Goal: Task Accomplishment & Management: Use online tool/utility

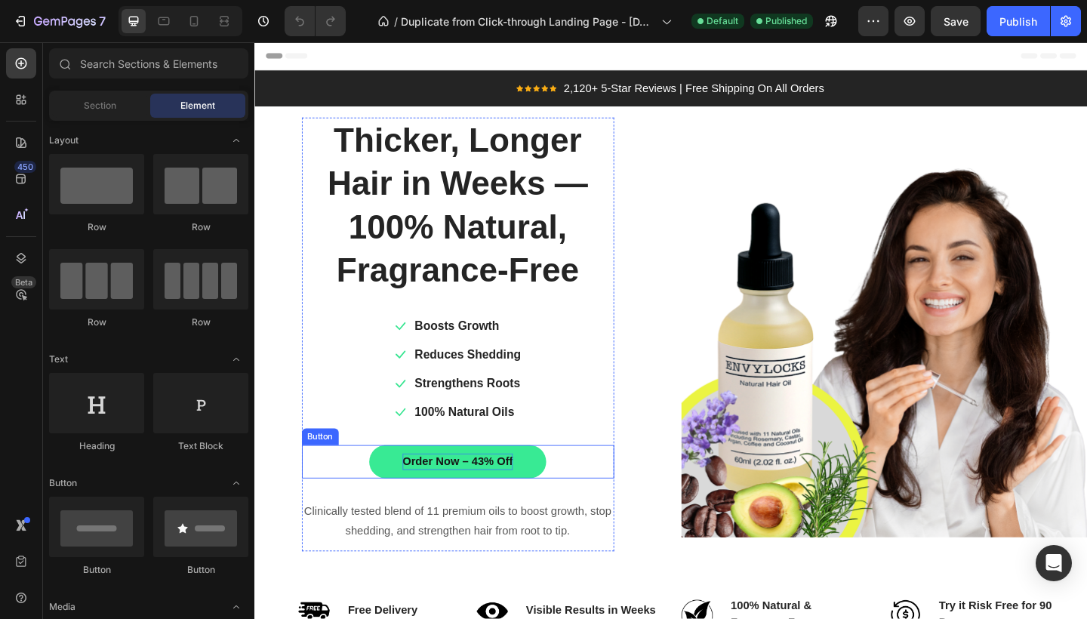
click at [488, 491] on p "Order Now – 43% Off" at bounding box center [475, 499] width 120 height 18
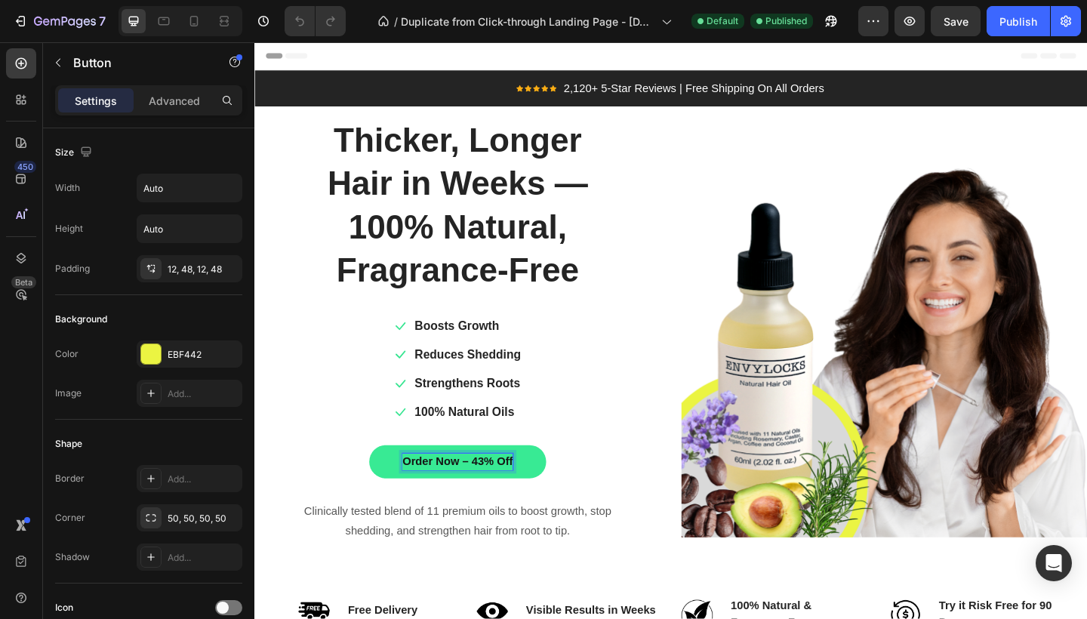
click at [498, 494] on p "Order Now – 43% Off" at bounding box center [475, 499] width 120 height 18
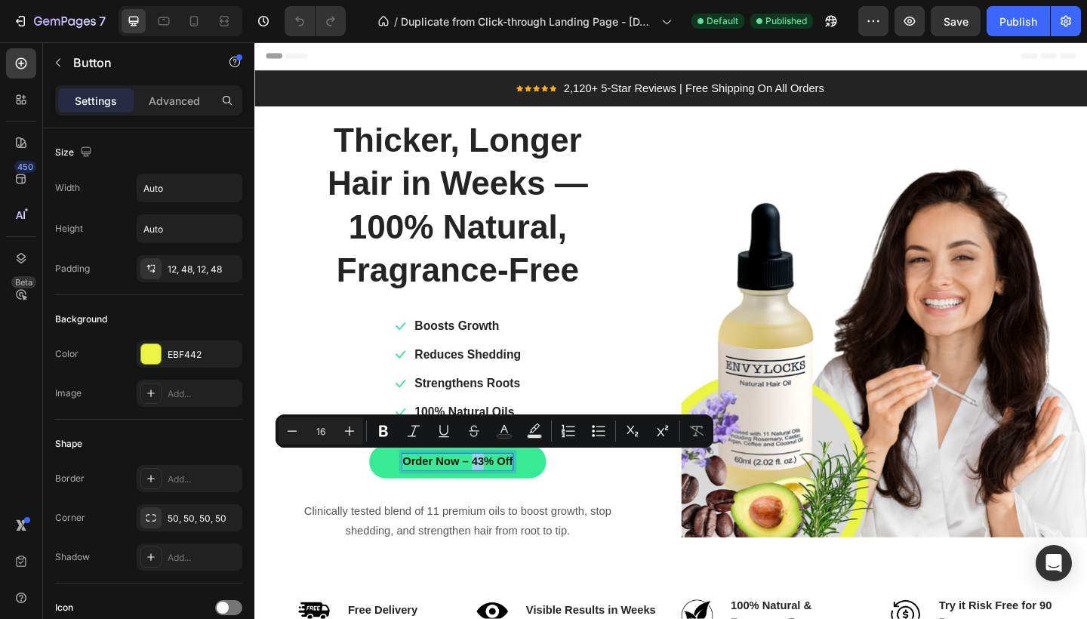
click at [498, 498] on p "Order Now – 43% Off" at bounding box center [475, 499] width 120 height 18
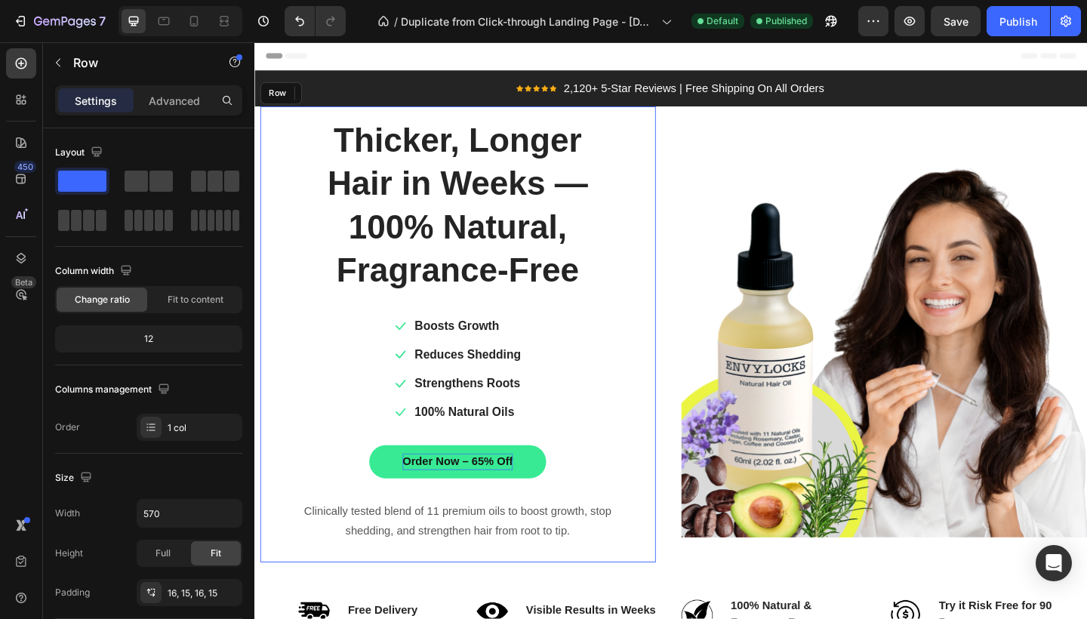
click at [671, 448] on div "Thicker, Longer Hair in Weeks — 100% Natural, Fragrance-Free Heading Icon Boost…" at bounding box center [476, 361] width 408 height 472
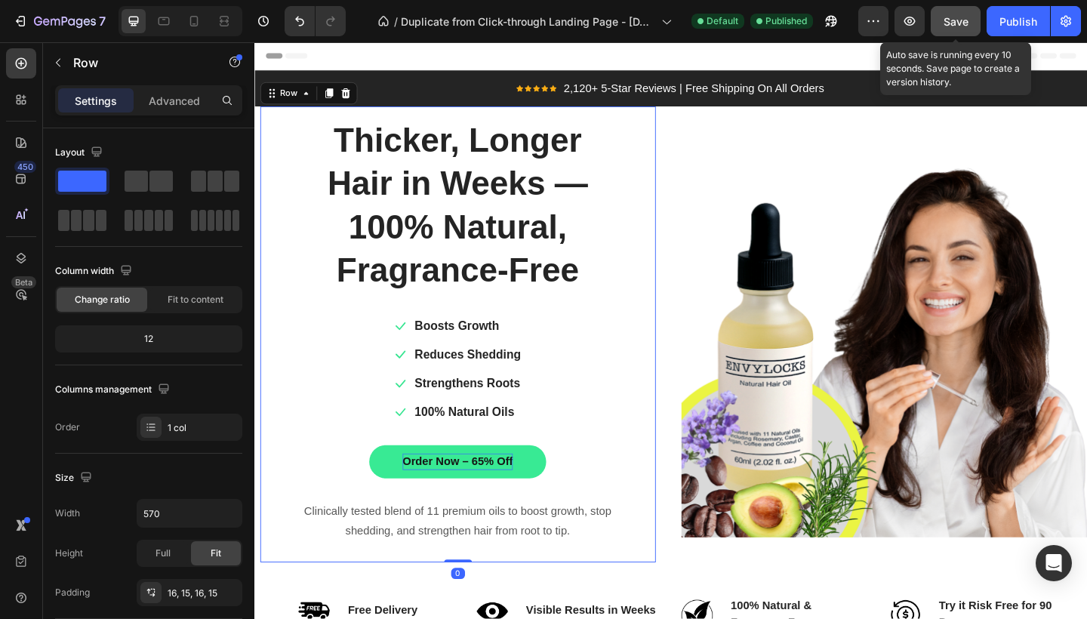
click at [960, 21] on span "Save" at bounding box center [956, 21] width 25 height 13
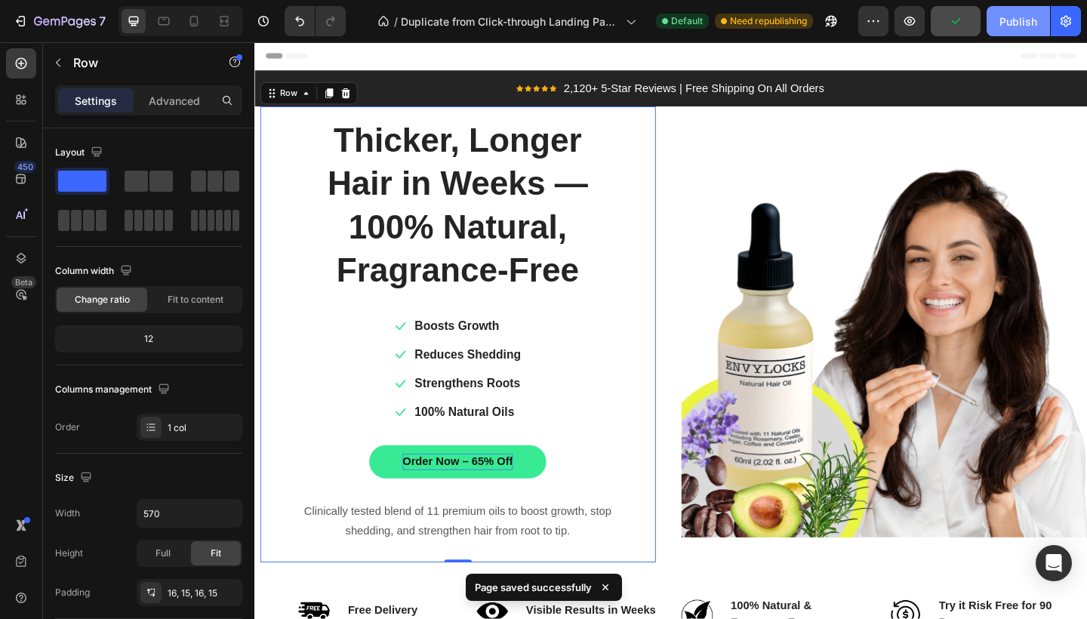
click at [1010, 22] on div "Publish" at bounding box center [1019, 22] width 38 height 16
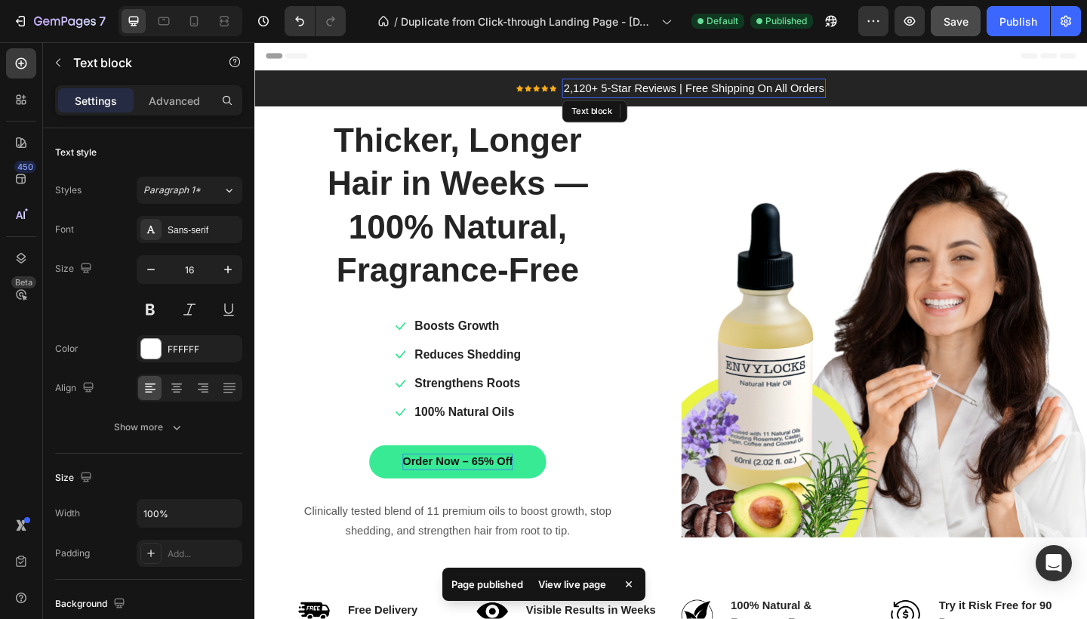
click at [793, 91] on p "2,120+ 5-Star Reviews | Free Shipping On All Orders" at bounding box center [731, 93] width 283 height 18
click at [818, 93] on p "2,120+ 5-Star Reviews | Free Shipping On All Orders" at bounding box center [731, 93] width 283 height 18
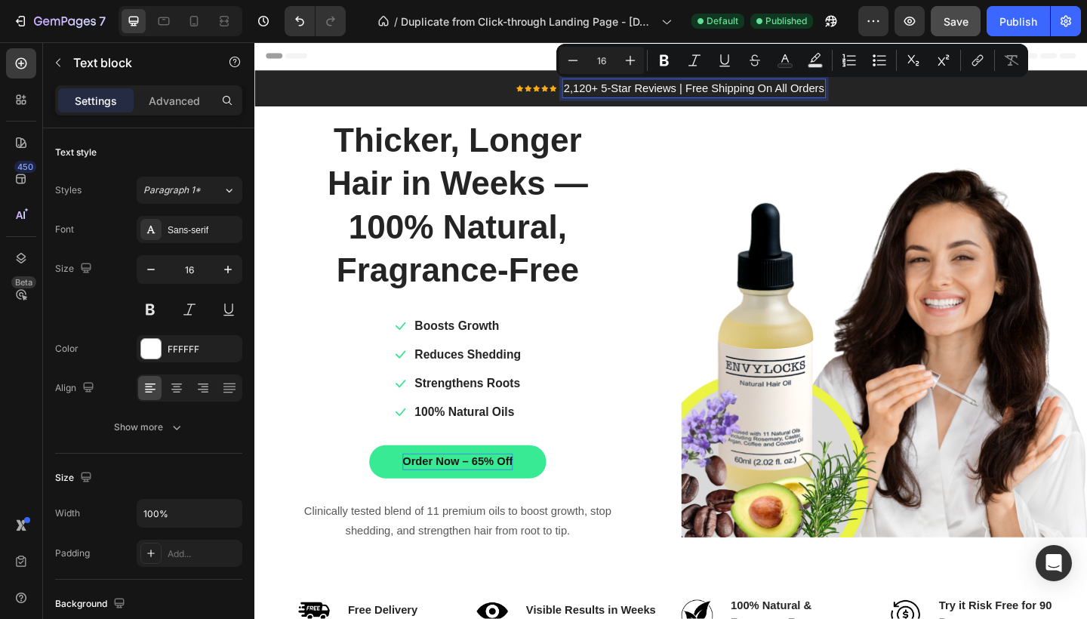
click at [808, 94] on p "2,120+ 5-Star Reviews | Free Shipping On All Orders" at bounding box center [731, 93] width 283 height 18
drag, startPoint x: 823, startPoint y: 93, endPoint x: 835, endPoint y: 94, distance: 12.2
click at [835, 94] on p "2,120+ 5-Star Reviews | Free Shipping On All Orders" at bounding box center [731, 93] width 283 height 18
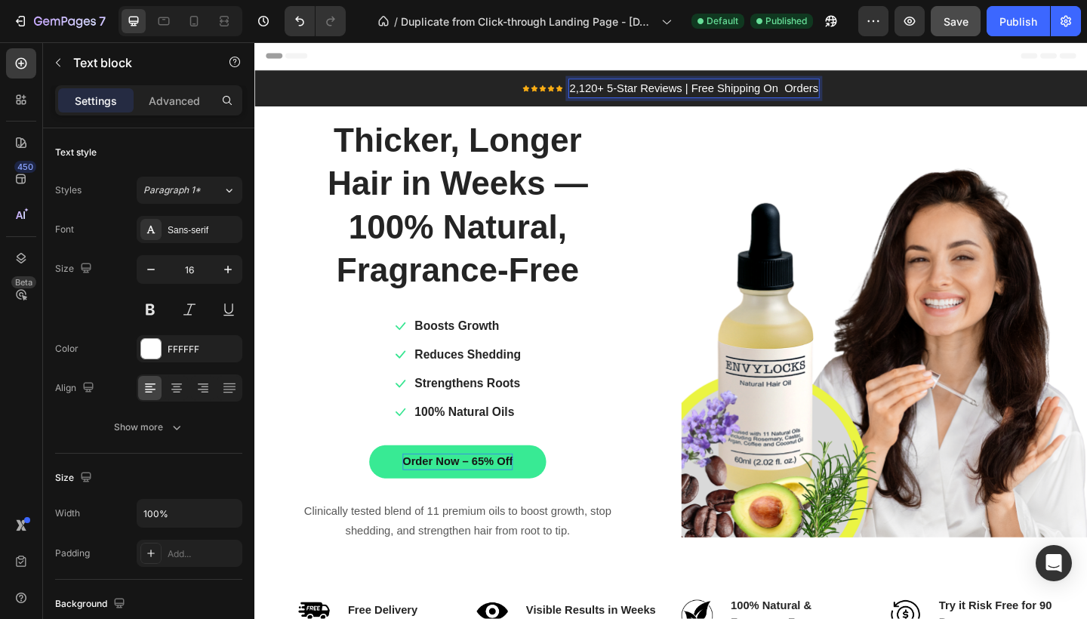
click at [867, 95] on p "2,120+ 5-Star Reviews | Free Shipping On Orders" at bounding box center [732, 93] width 271 height 18
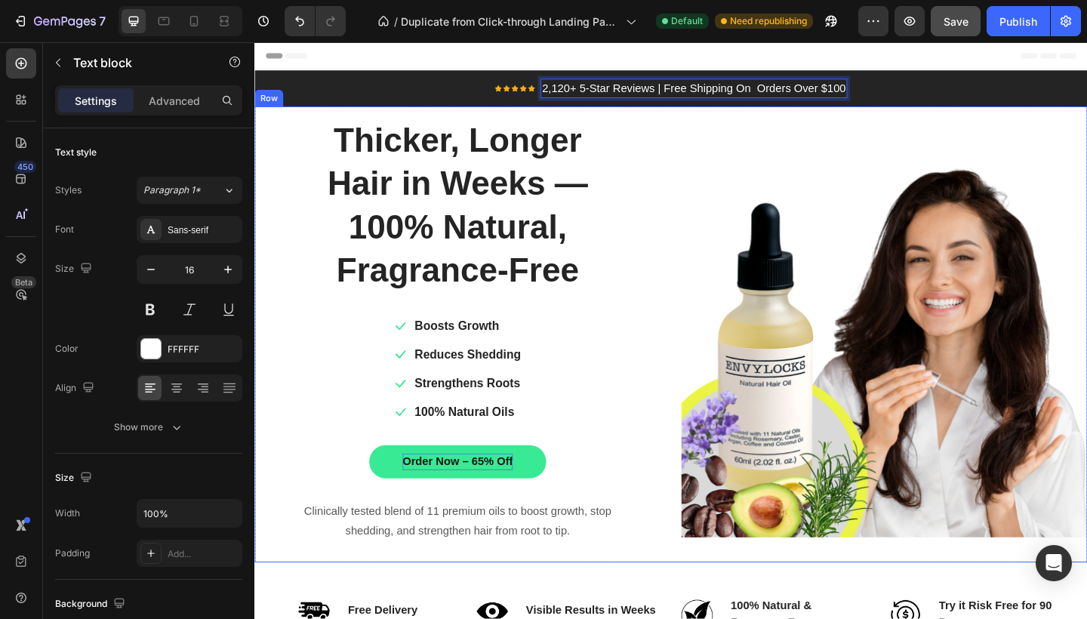
click at [898, 120] on div "Image" at bounding box center [940, 360] width 442 height 496
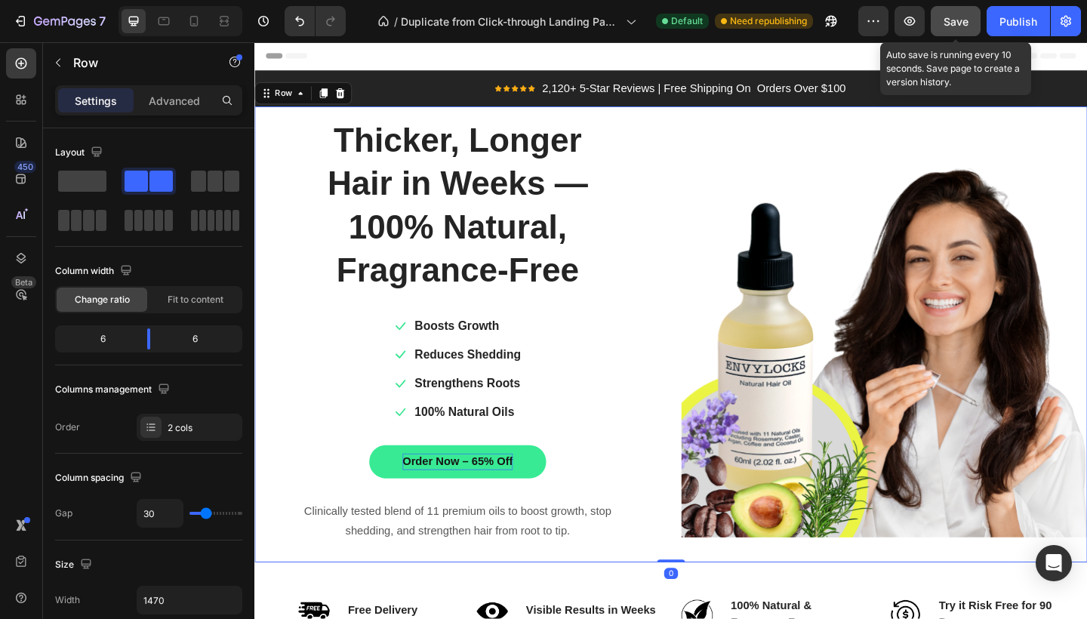
click at [962, 25] on span "Save" at bounding box center [956, 21] width 25 height 13
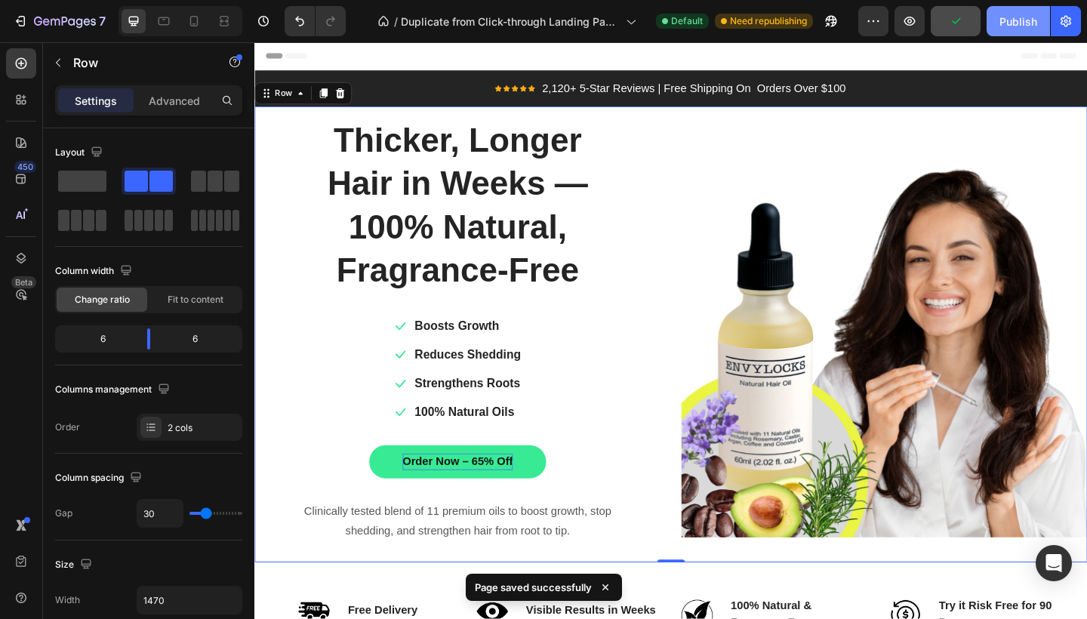
click at [1018, 21] on div "Publish" at bounding box center [1019, 22] width 38 height 16
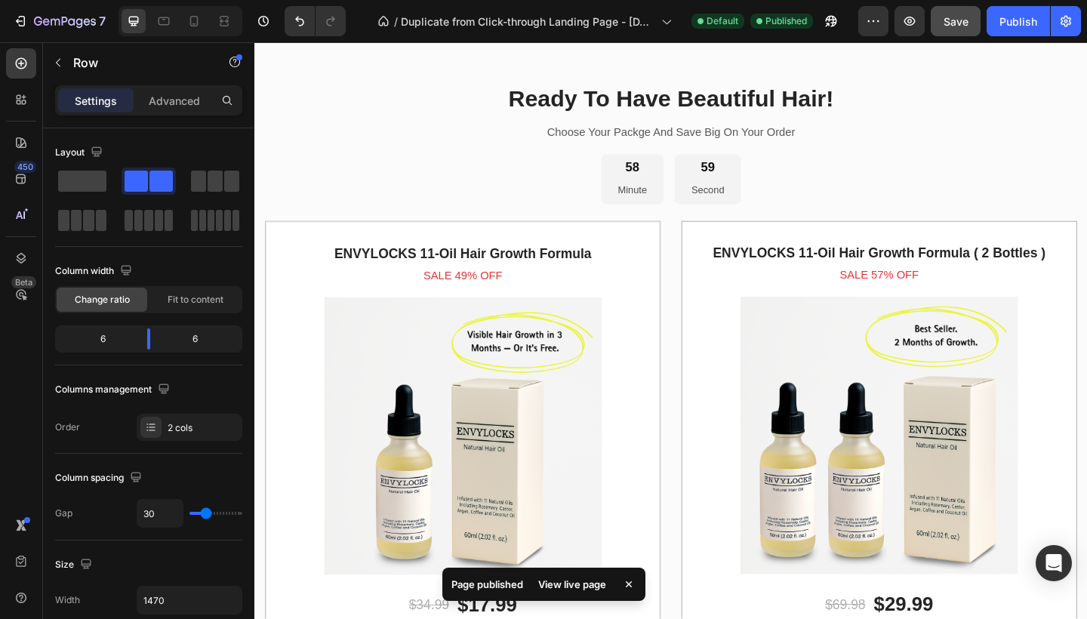
scroll to position [2613, 0]
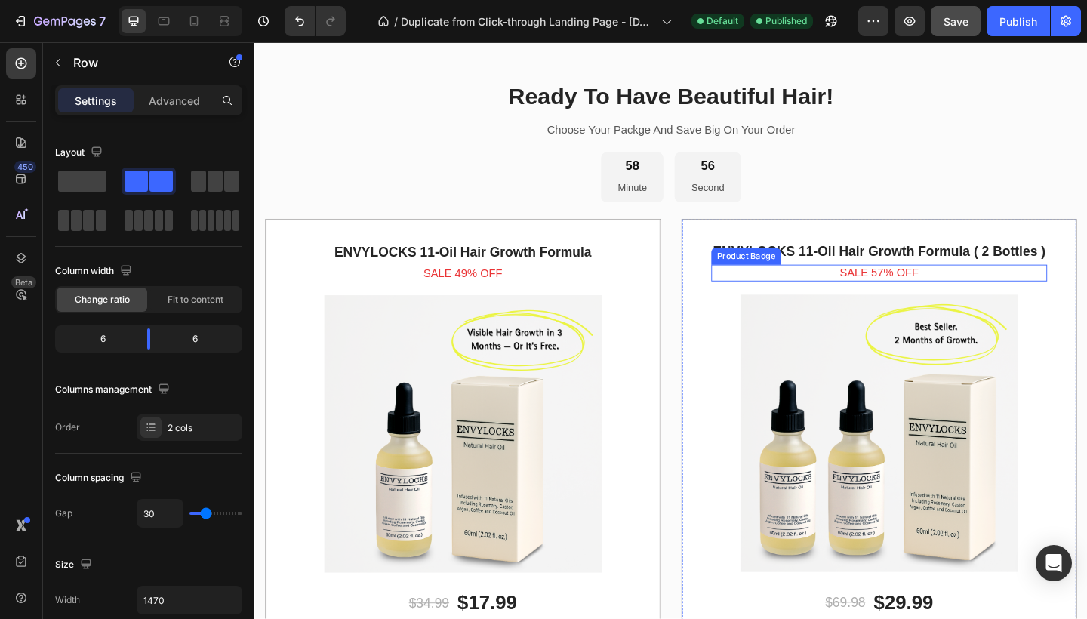
click at [932, 297] on pre "Sale 57% off" at bounding box center [934, 294] width 86 height 18
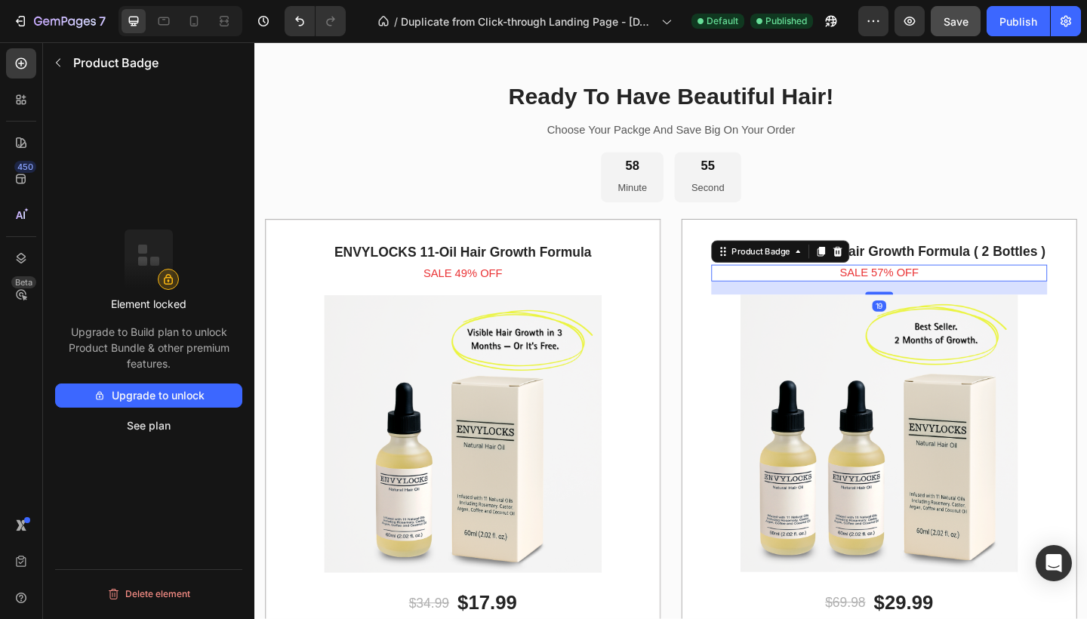
click at [935, 286] on pre "Sale 57% off" at bounding box center [934, 294] width 86 height 18
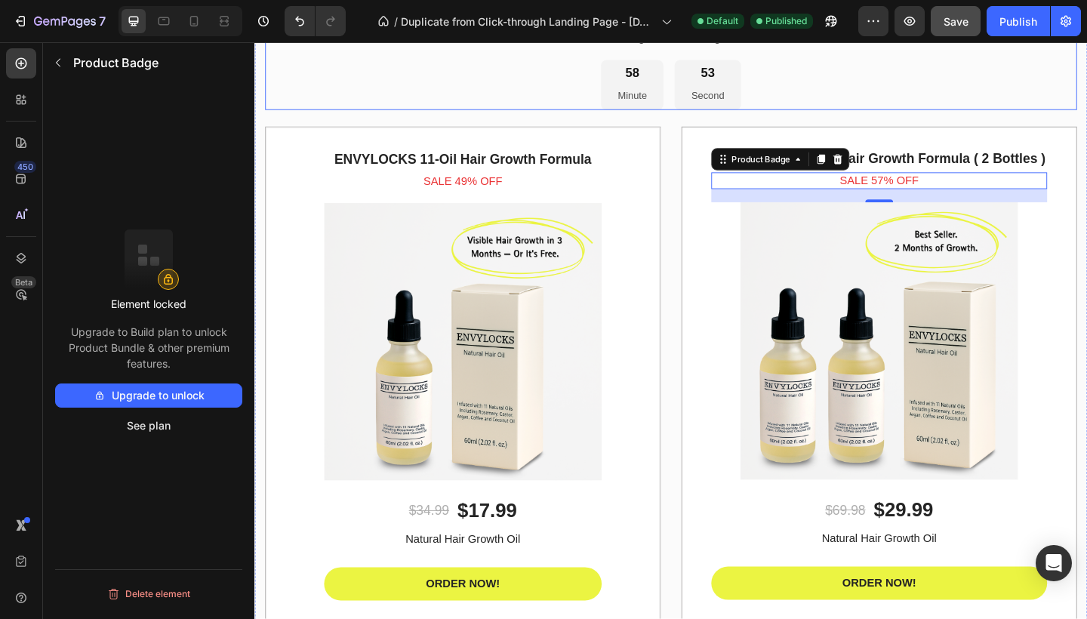
scroll to position [2750, 0]
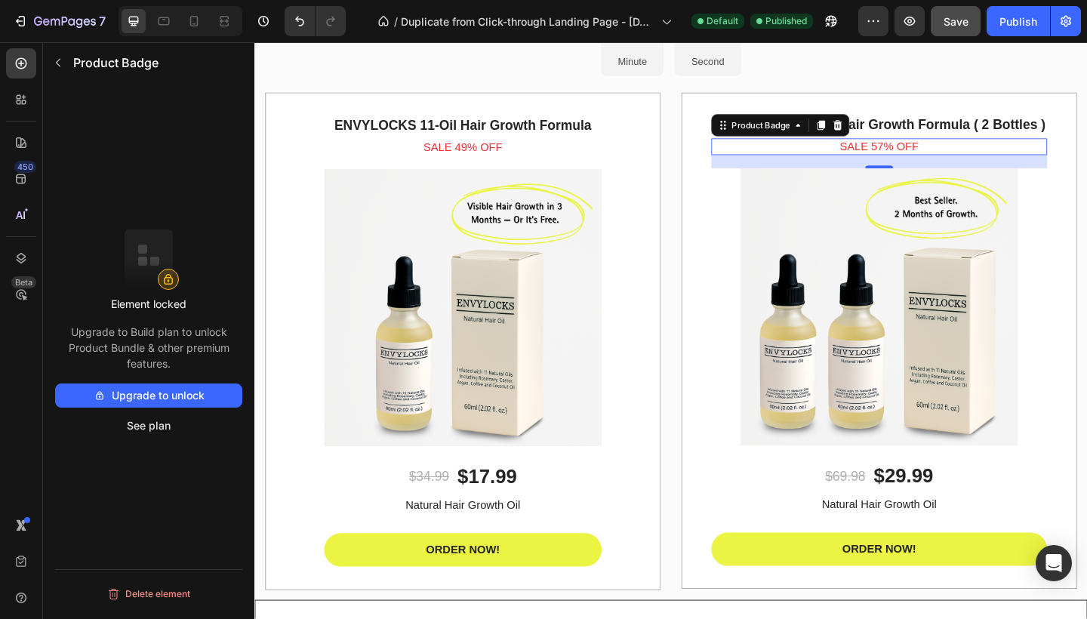
click at [931, 153] on pre "Sale 57% off" at bounding box center [934, 156] width 86 height 18
click at [470, 154] on pre "Sale 49% off" at bounding box center [481, 157] width 86 height 18
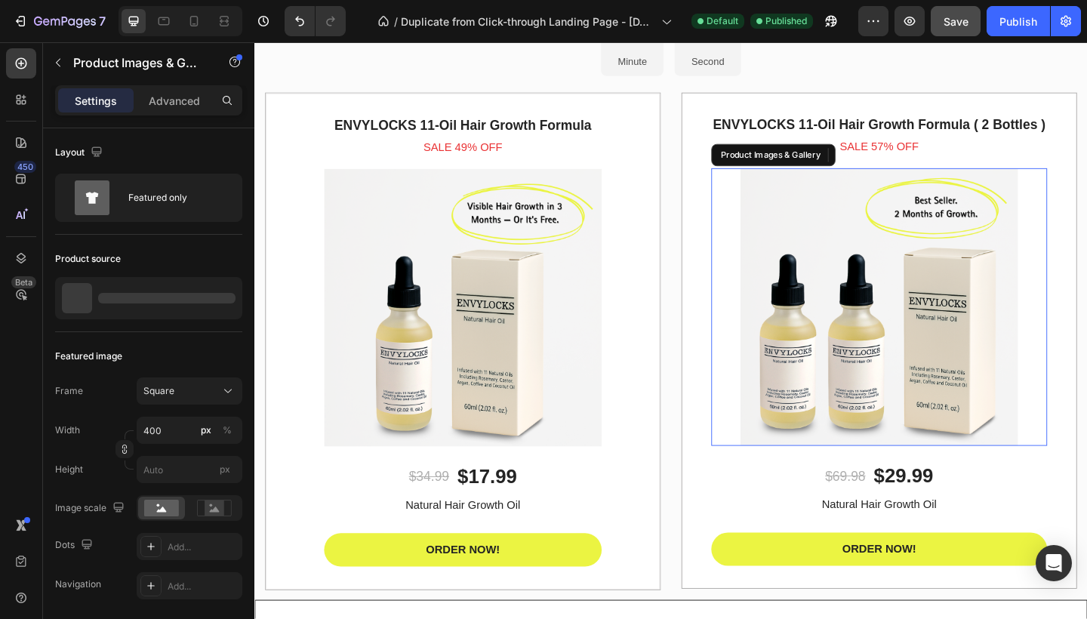
click at [757, 437] on div at bounding box center [933, 331] width 365 height 302
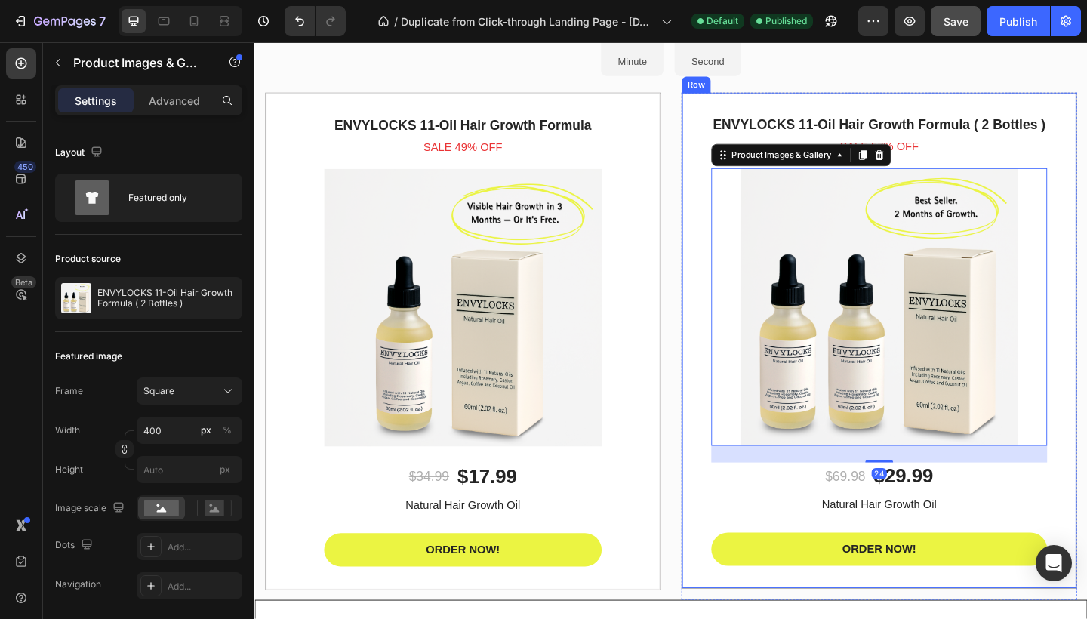
click at [741, 450] on div "ENVYLOCKS 11-Oil Hair Growth Formula ( 2 Bottles ) Product Title Sale 57% off P…" at bounding box center [934, 367] width 430 height 540
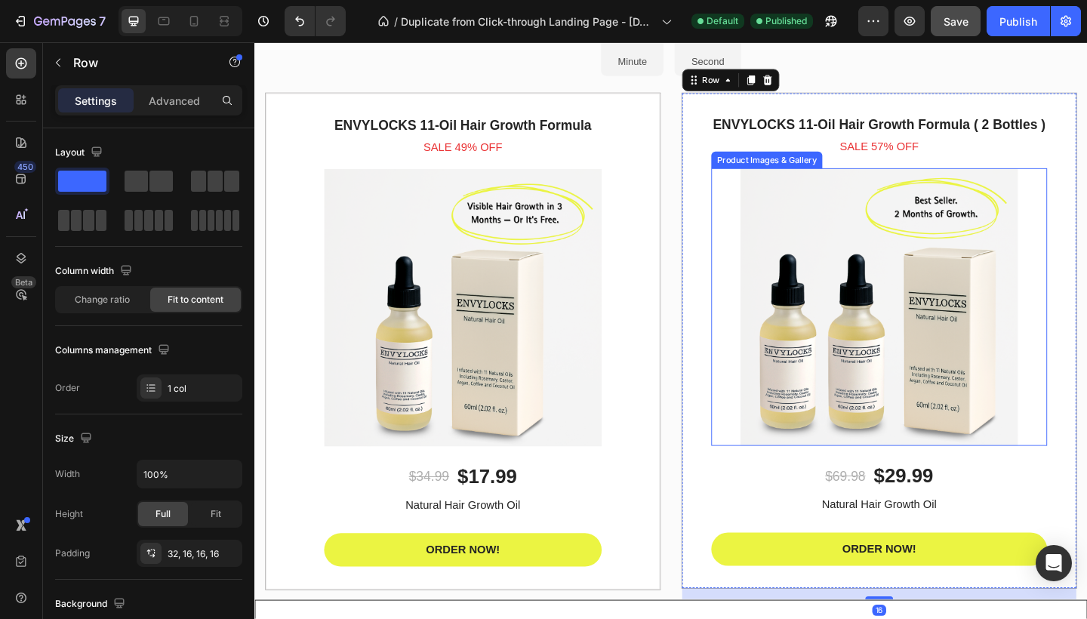
click at [815, 291] on img at bounding box center [934, 331] width 302 height 302
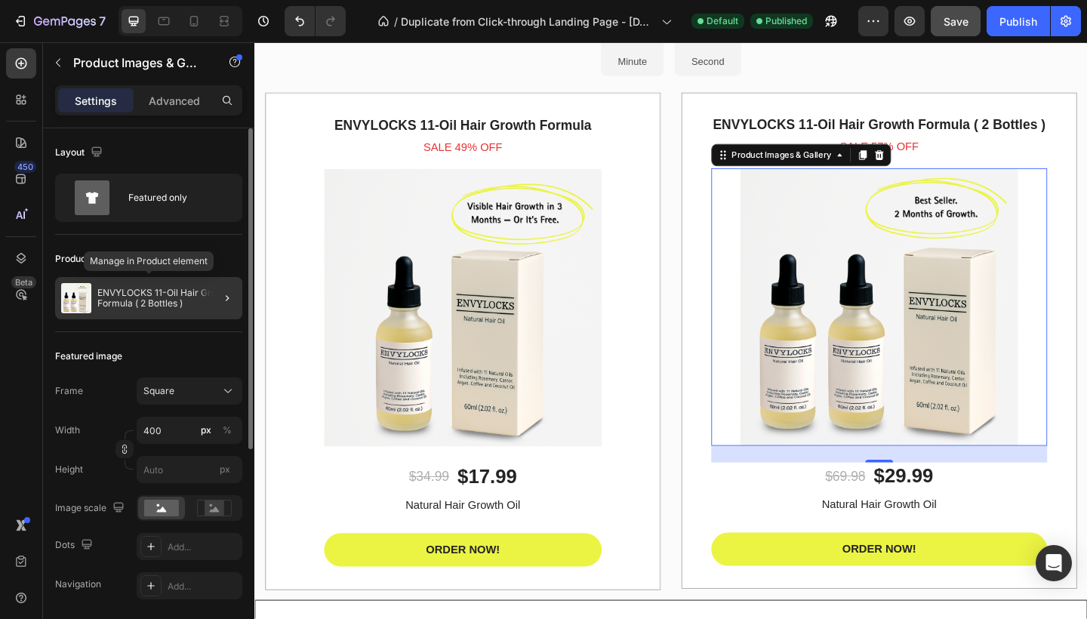
click at [139, 304] on p "ENVYLOCKS 11-Oil Hair Growth Formula ( 2 Bottles )" at bounding box center [166, 298] width 139 height 21
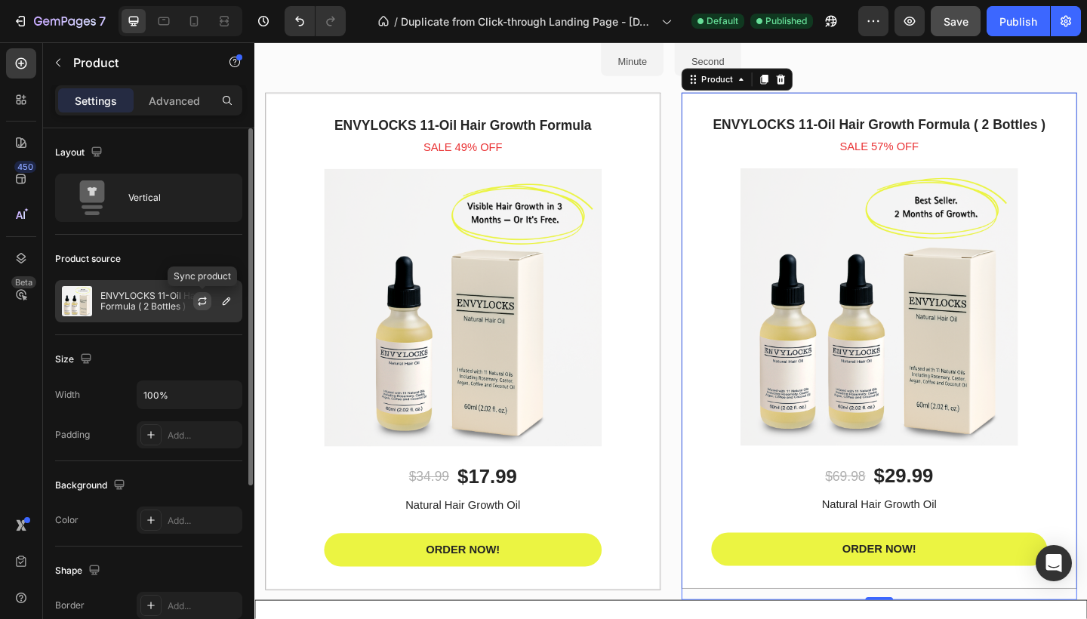
click at [203, 299] on icon "button" at bounding box center [203, 299] width 8 height 5
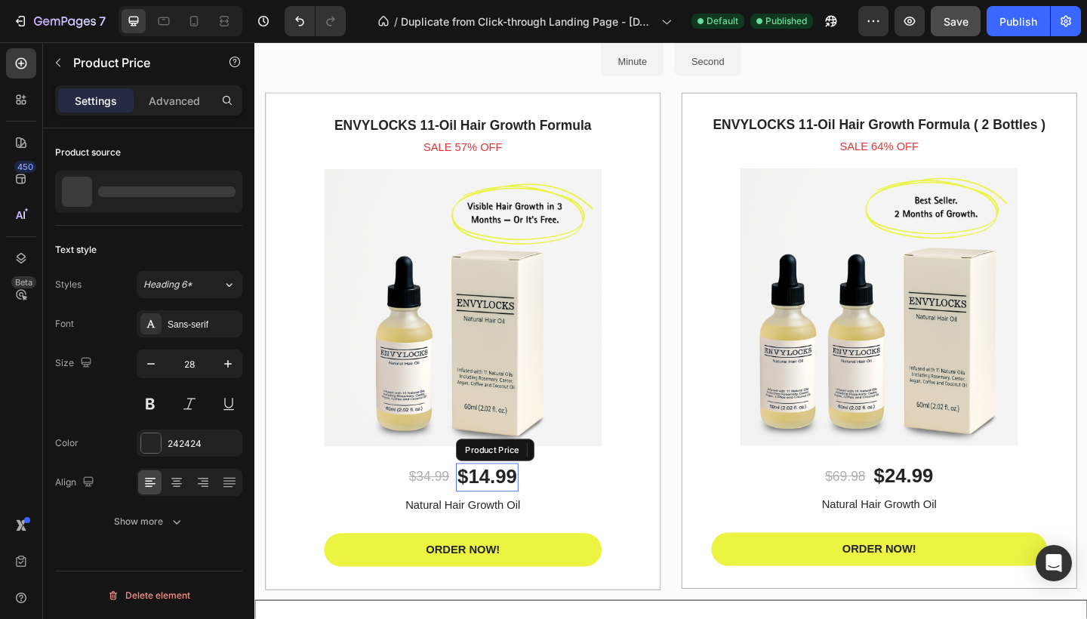
click at [491, 519] on div "$14.99" at bounding box center [507, 516] width 68 height 30
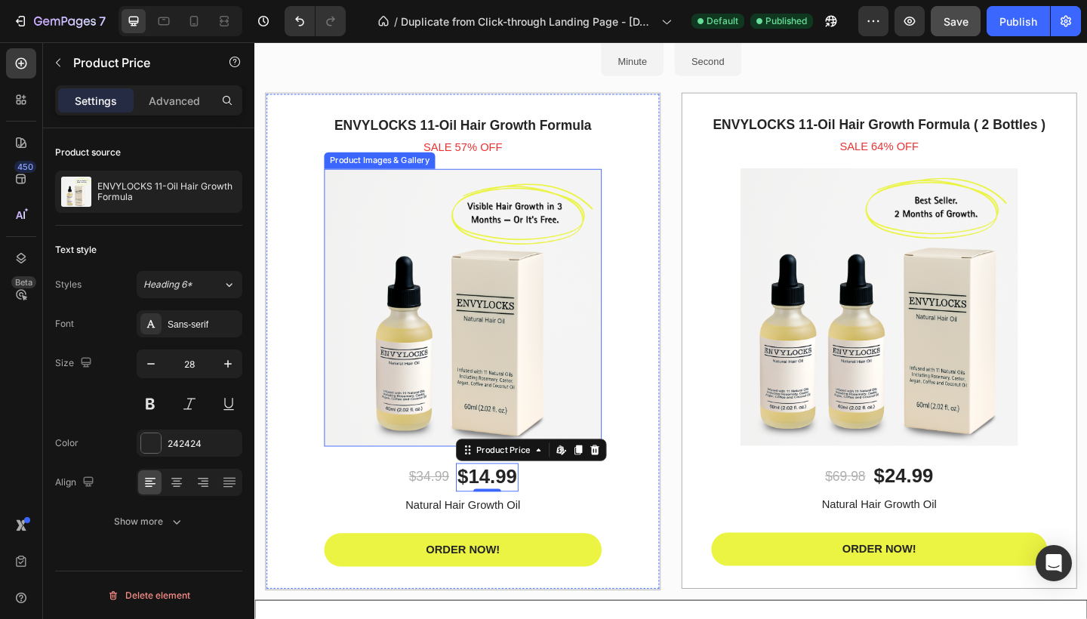
click at [440, 395] on img at bounding box center [481, 331] width 302 height 302
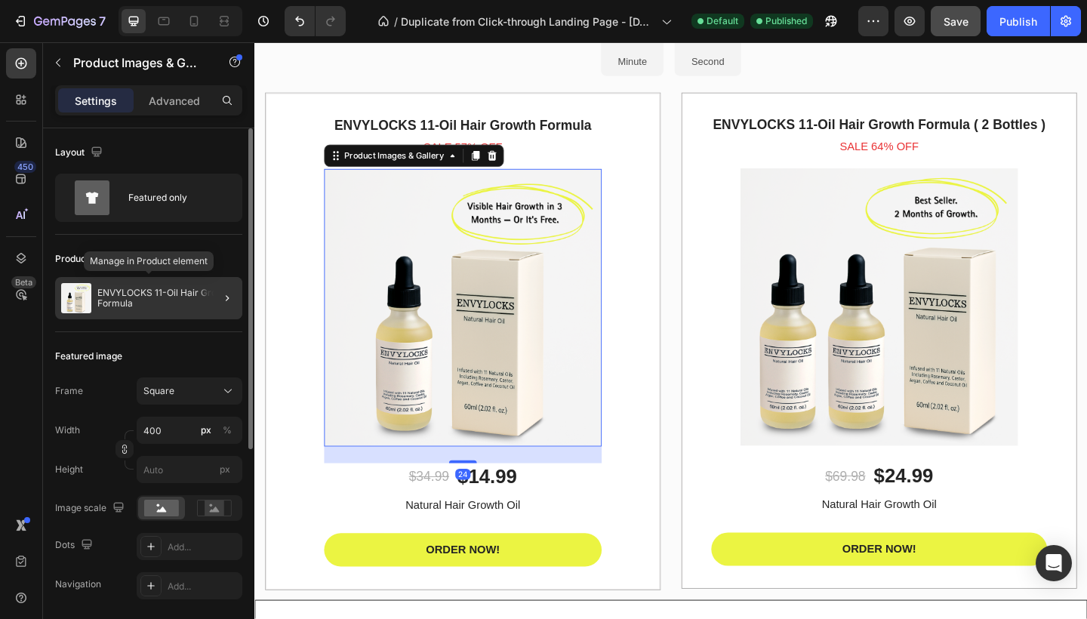
click at [165, 303] on p "ENVYLOCKS 11-Oil Hair Growth Formula" at bounding box center [166, 298] width 139 height 21
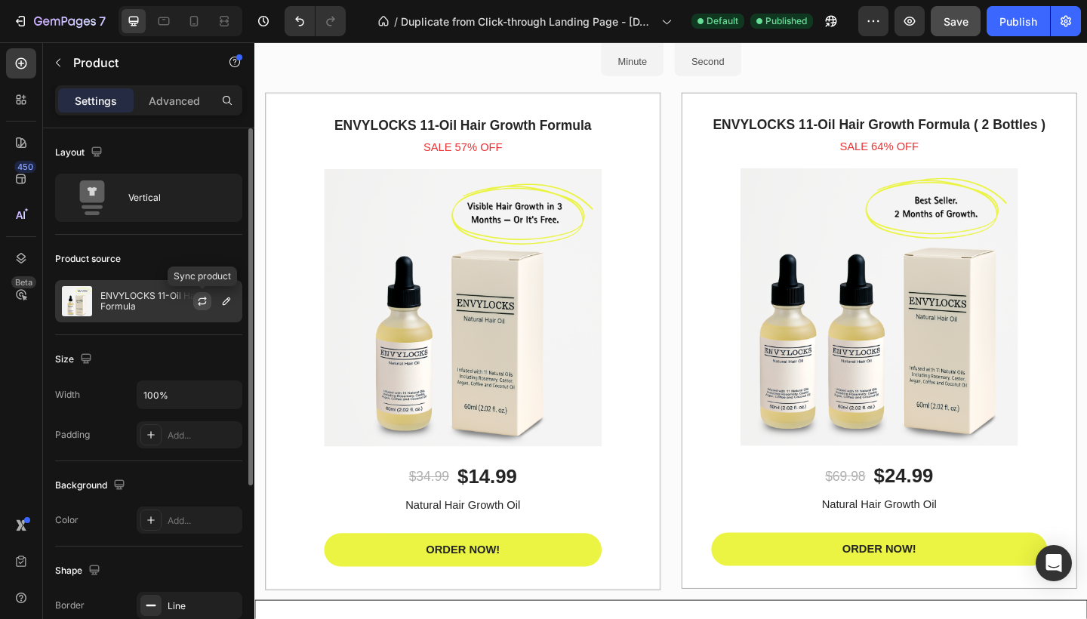
click at [204, 302] on icon "button" at bounding box center [202, 301] width 12 height 12
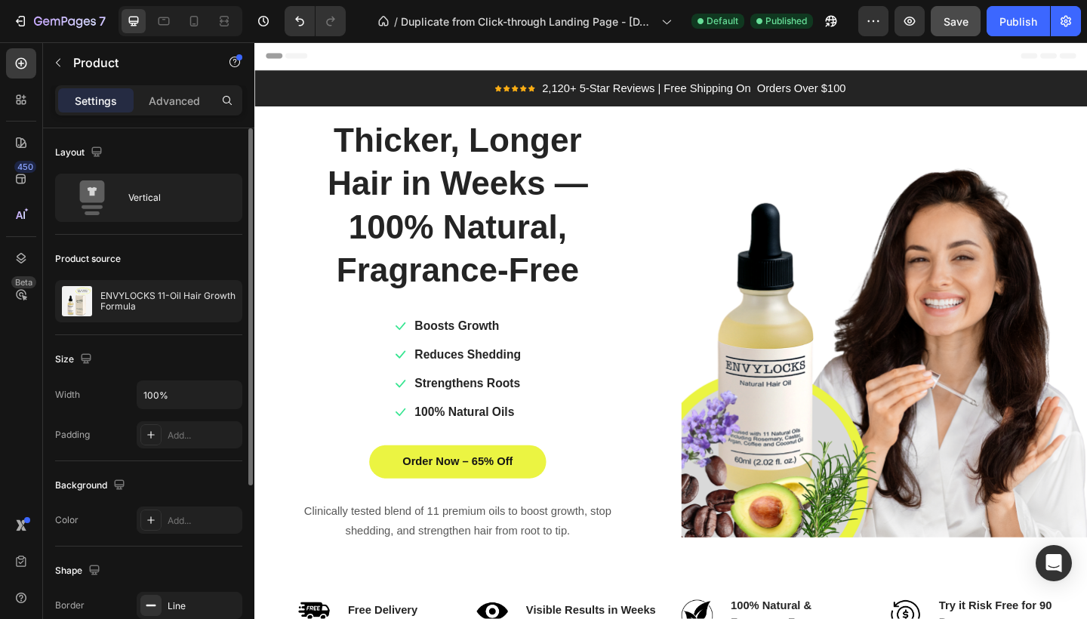
scroll to position [0, 0]
click at [960, 15] on span "Save" at bounding box center [956, 21] width 25 height 13
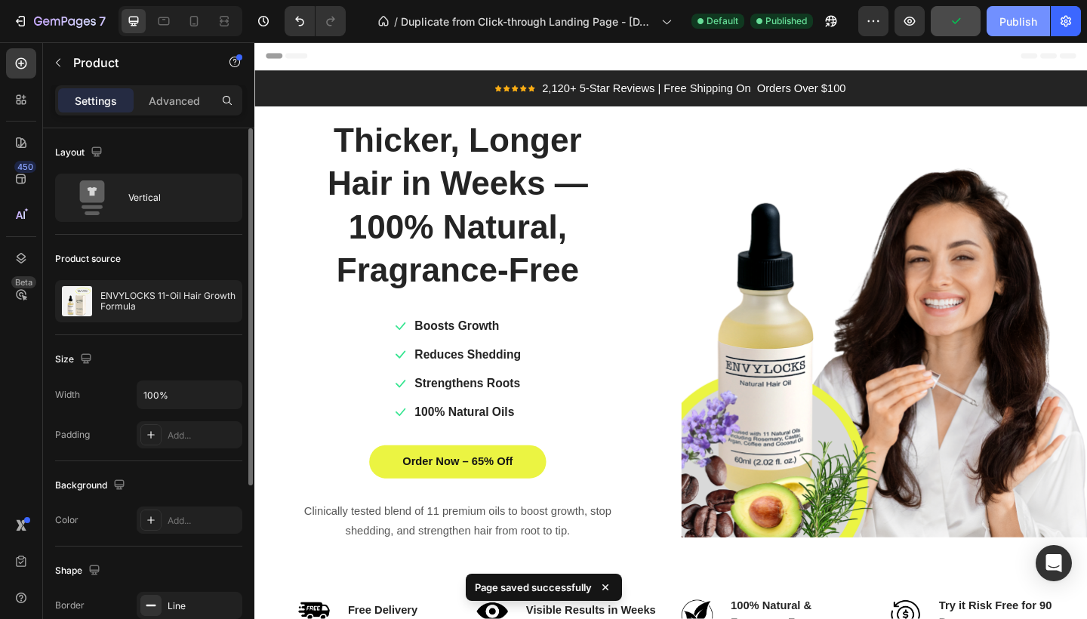
click at [1015, 22] on div "Publish" at bounding box center [1019, 22] width 38 height 16
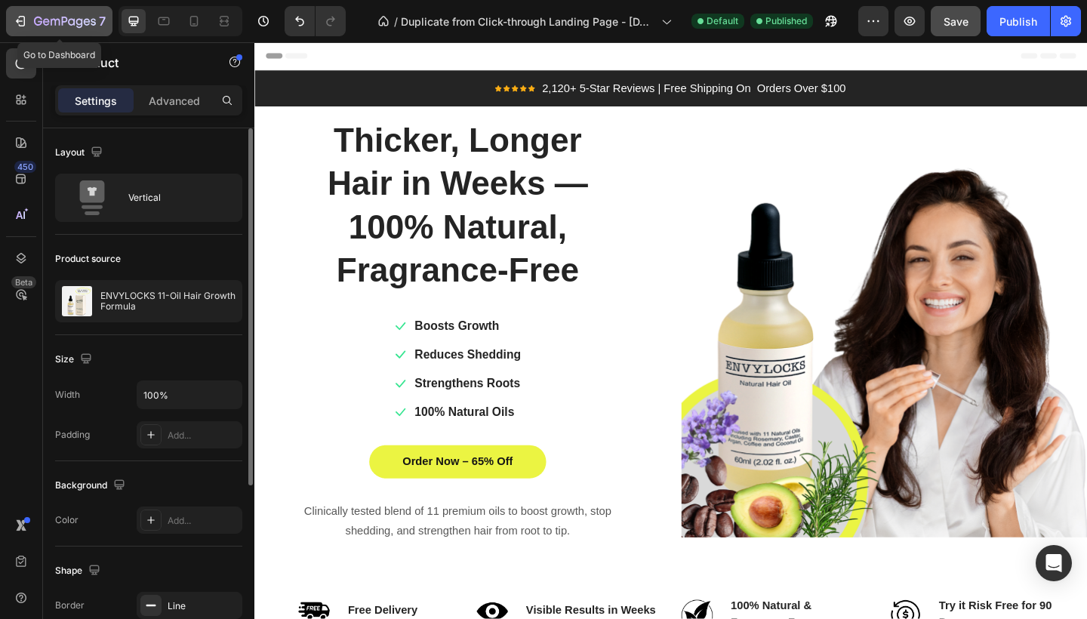
click at [31, 23] on div "7" at bounding box center [59, 21] width 93 height 18
